Goal: Obtain resource: Download file/media

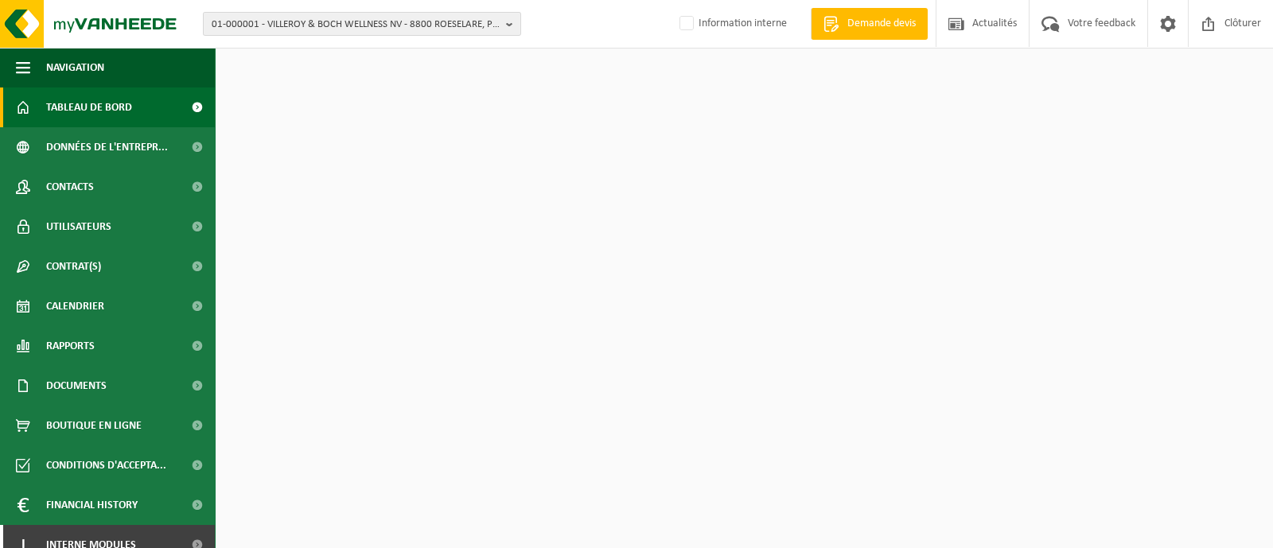
click at [289, 20] on span "01-000001 - VILLEROY & BOCH WELLNESS NV - 8800 ROESELARE, POPULIERSTRAAT 1" at bounding box center [356, 25] width 288 height 24
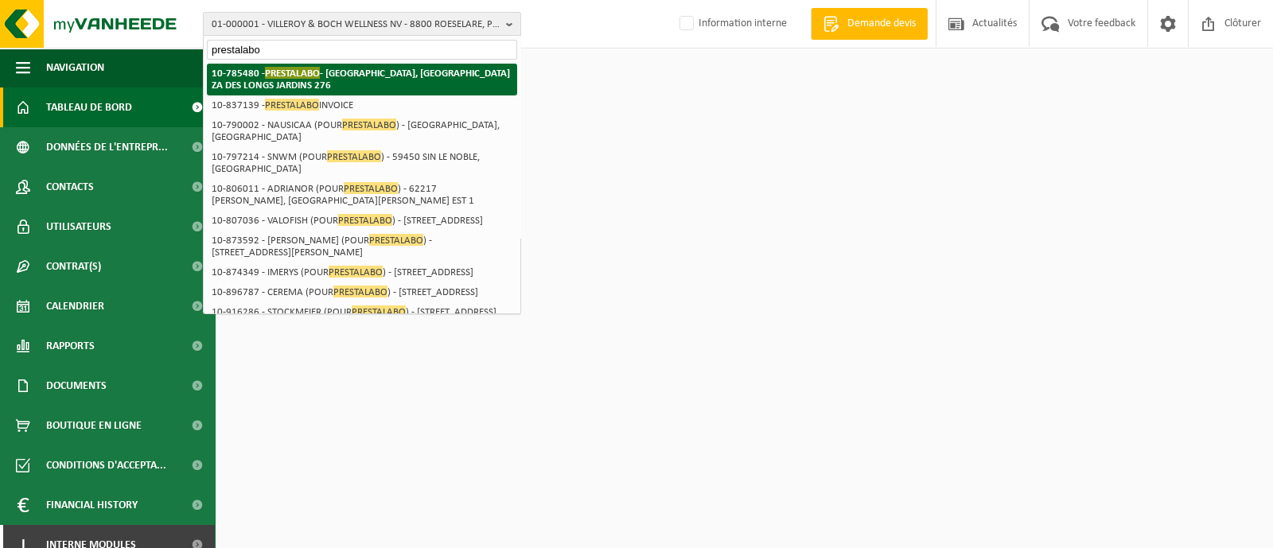
type input "prestalabo"
click at [297, 75] on span "PRESTALABO" at bounding box center [292, 73] width 55 height 12
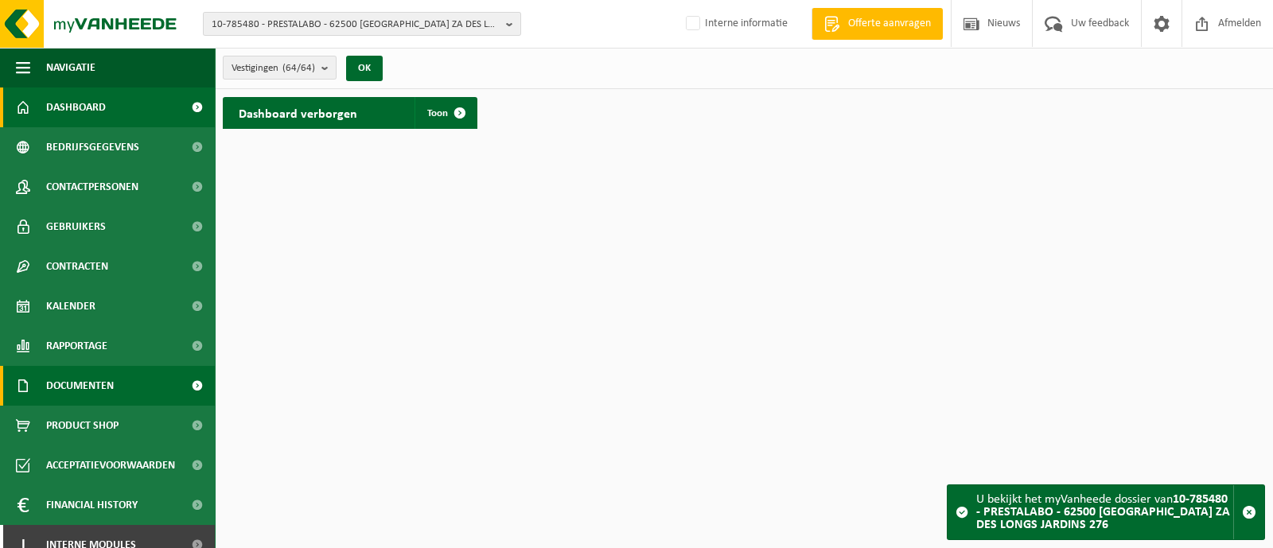
click at [94, 383] on span "Documenten" at bounding box center [80, 386] width 68 height 40
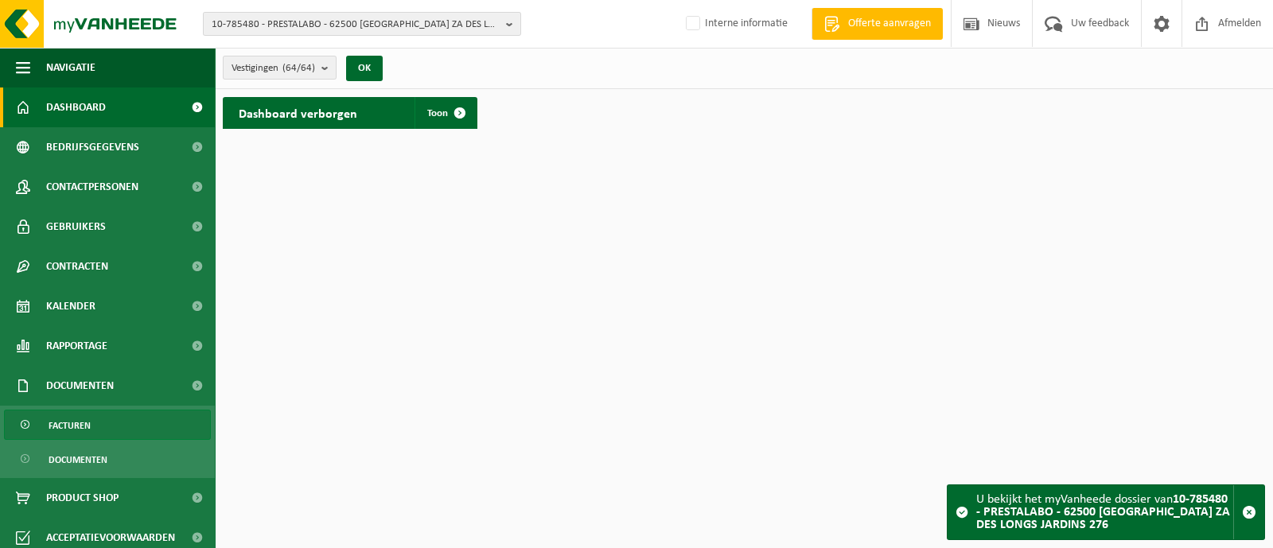
click at [91, 426] on link "Facturen" at bounding box center [107, 425] width 207 height 30
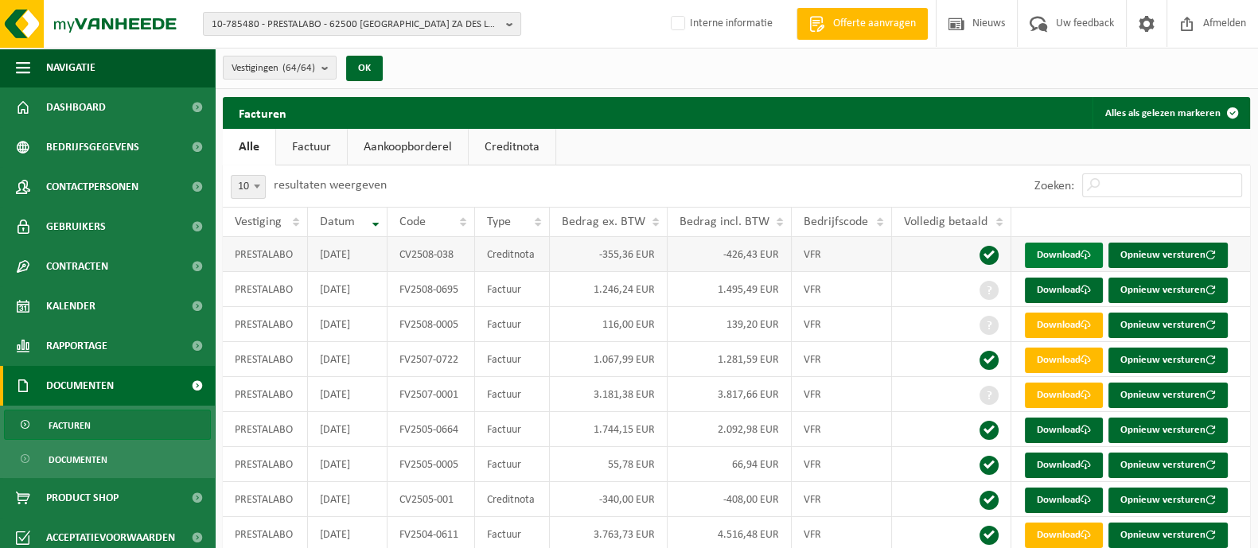
click at [1086, 255] on span at bounding box center [1085, 255] width 10 height 10
